Goal: Task Accomplishment & Management: Manage account settings

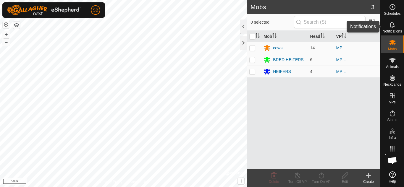
click at [392, 31] on span "Notifications" at bounding box center [391, 32] width 19 height 4
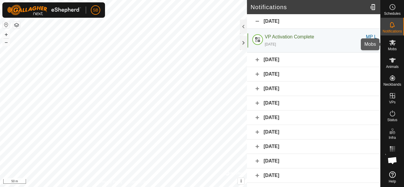
click at [395, 43] on icon at bounding box center [392, 42] width 7 height 7
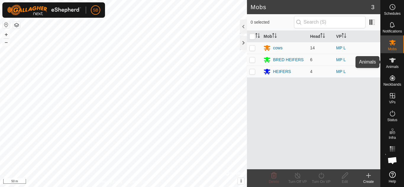
click at [395, 59] on icon at bounding box center [392, 60] width 7 height 7
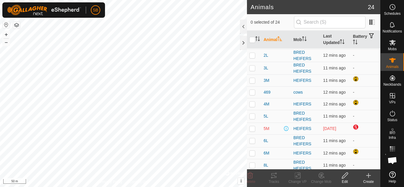
scroll to position [35, 0]
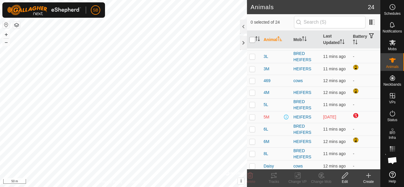
click at [250, 40] on input "checkbox" at bounding box center [252, 40] width 6 height 6
checkbox input "true"
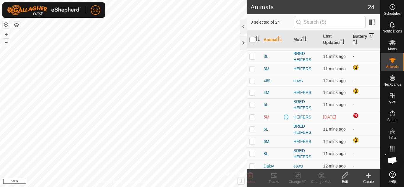
checkbox input "true"
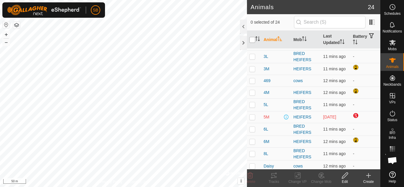
checkbox input "true"
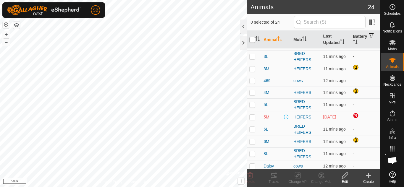
checkbox input "true"
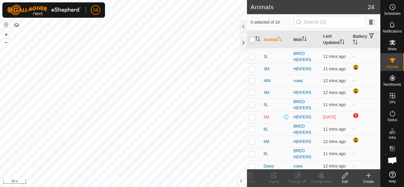
checkbox input "true"
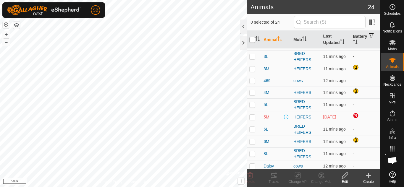
checkbox input "true"
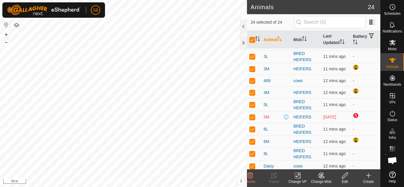
click at [294, 174] on icon at bounding box center [297, 175] width 7 height 7
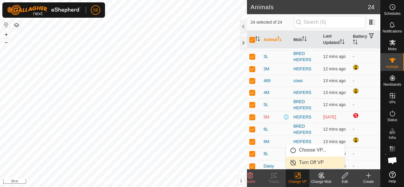
click at [303, 162] on link "Turn Off VP" at bounding box center [315, 163] width 59 height 12
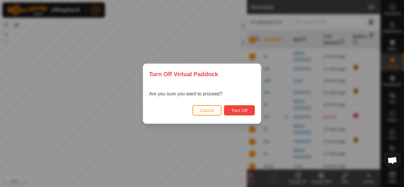
click at [242, 113] on button "Turn Off" at bounding box center [239, 110] width 31 height 10
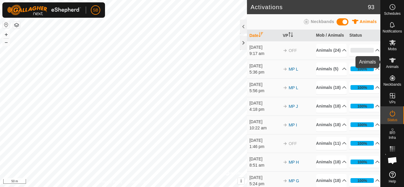
click at [392, 57] on icon at bounding box center [392, 60] width 7 height 7
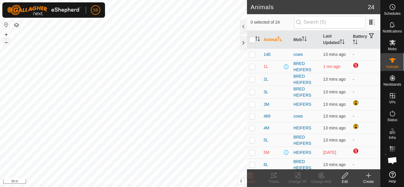
click at [5, 43] on button "–" at bounding box center [6, 42] width 7 height 7
